Goal: Task Accomplishment & Management: Manage account settings

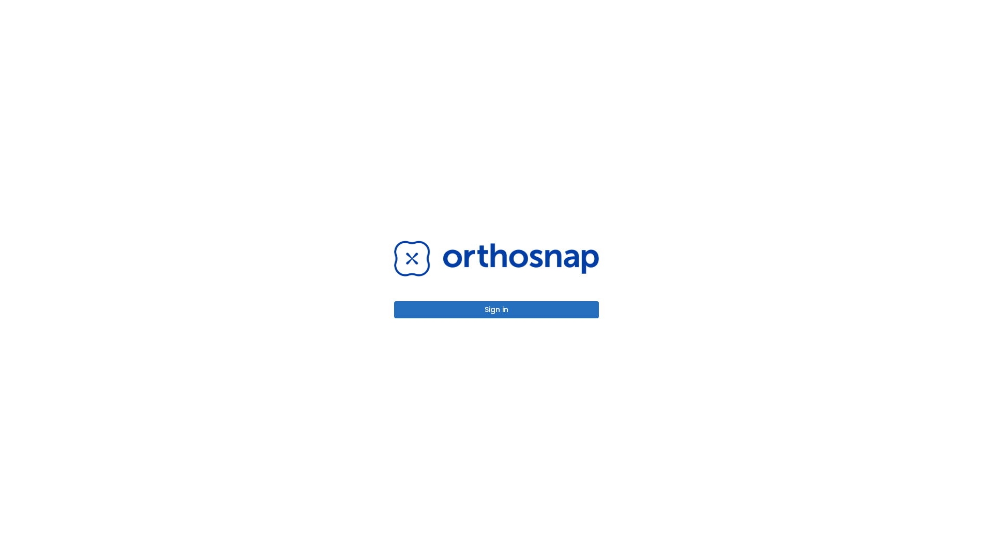
click at [497, 309] on button "Sign in" at bounding box center [496, 309] width 205 height 17
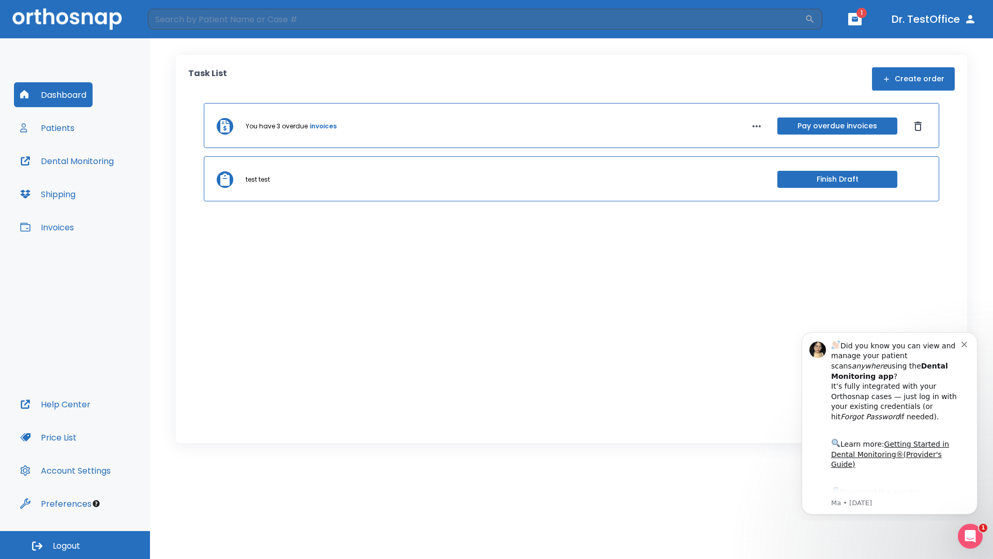
click at [75, 545] on span "Logout" at bounding box center [66, 545] width 27 height 11
